Goal: Information Seeking & Learning: Learn about a topic

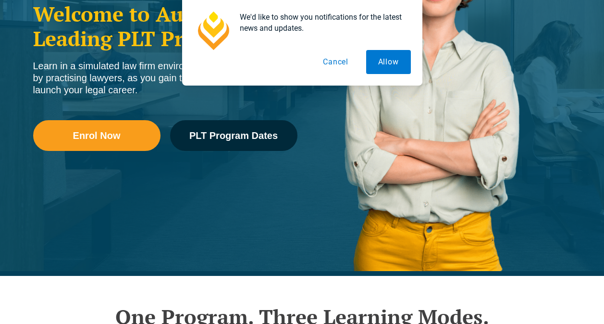
scroll to position [197, 0]
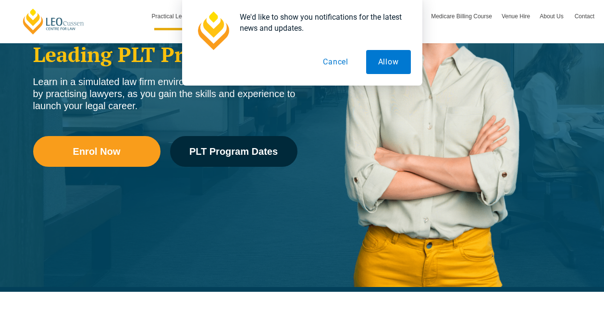
click at [338, 65] on button "Cancel" at bounding box center [335, 62] width 49 height 24
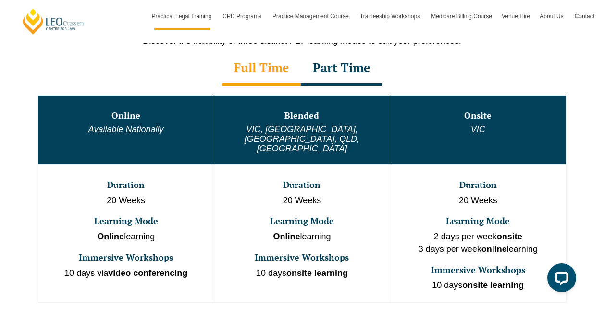
scroll to position [534, 0]
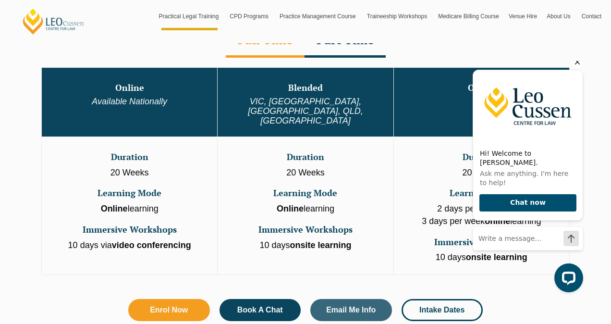
click at [569, 74] on div "Hi! Welcome to [PERSON_NAME]. Ask me anything. I'm here to help! Chat now" at bounding box center [527, 157] width 110 height 203
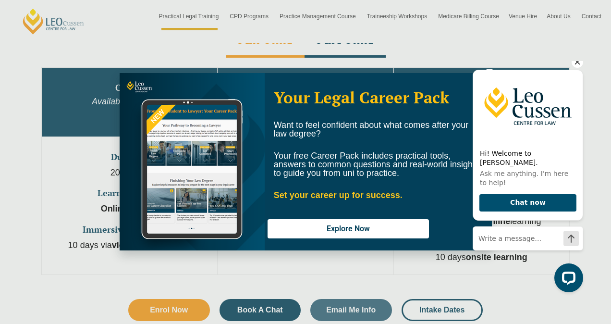
click at [493, 73] on div "Hi! Welcome to [PERSON_NAME]. Ask me anything. I'm here to help! Chat now" at bounding box center [527, 157] width 110 height 203
click at [581, 68] on icon "Hide greeting" at bounding box center [577, 62] width 12 height 12
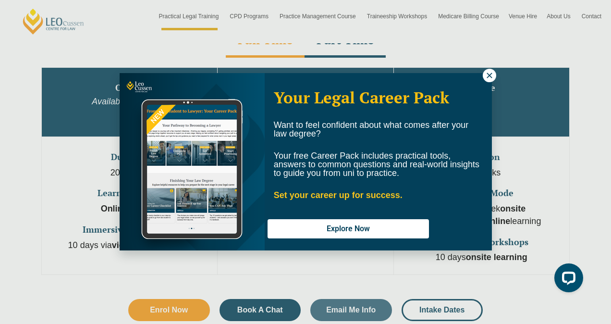
click at [485, 72] on icon at bounding box center [489, 75] width 9 height 9
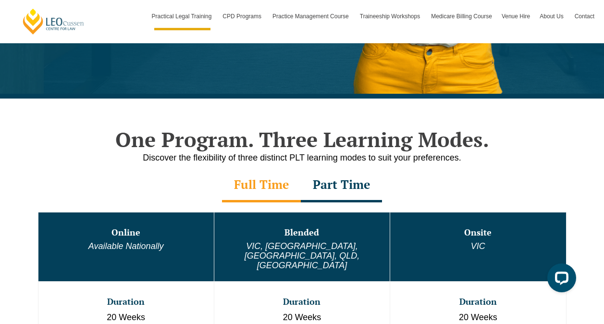
scroll to position [374, 0]
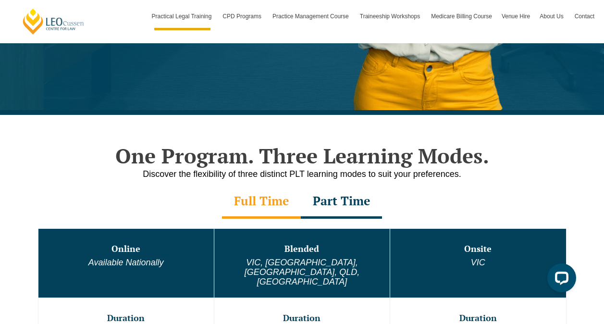
click at [335, 202] on div "Part Time" at bounding box center [341, 202] width 81 height 34
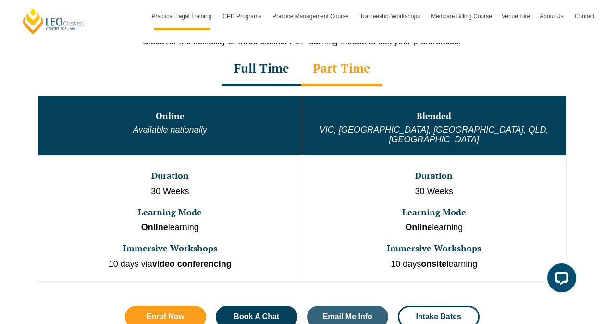
scroll to position [498, 0]
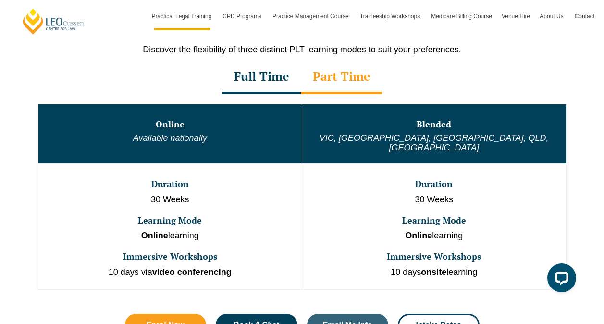
click at [258, 87] on div "Full Time" at bounding box center [261, 78] width 79 height 34
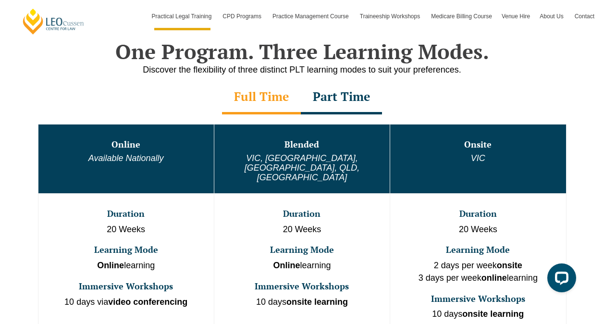
scroll to position [389, 0]
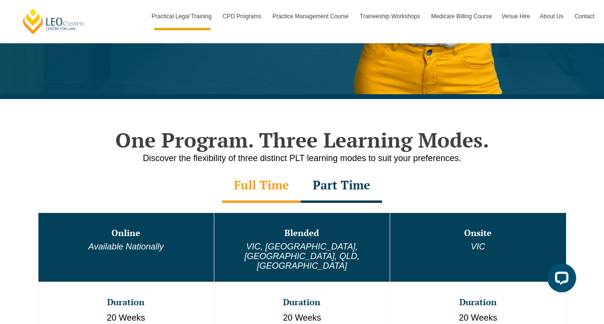
click at [339, 188] on div "Part Time" at bounding box center [341, 186] width 81 height 34
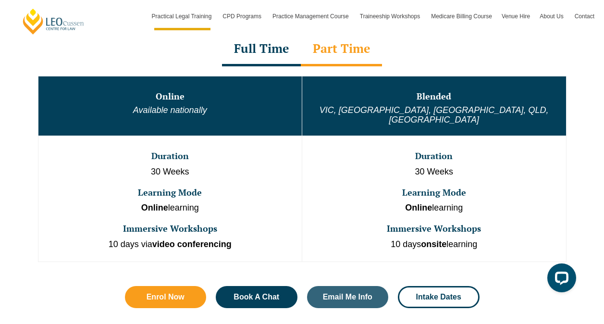
scroll to position [594, 0]
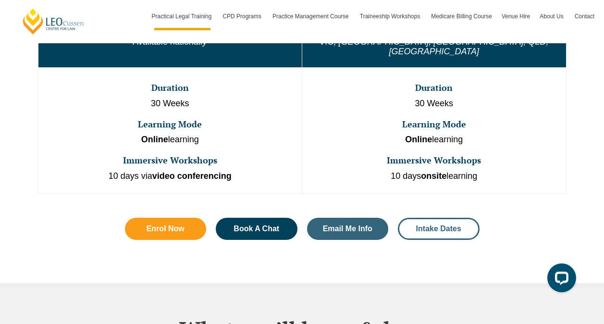
click at [424, 225] on span "Intake Dates" at bounding box center [438, 229] width 45 height 8
